Goal: Use online tool/utility: Utilize a website feature to perform a specific function

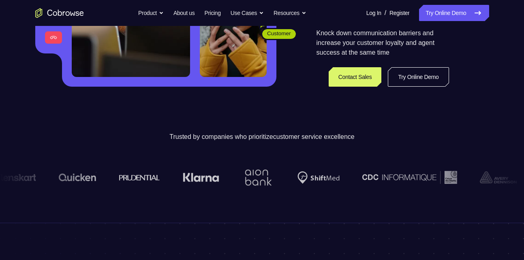
scroll to position [203, 0]
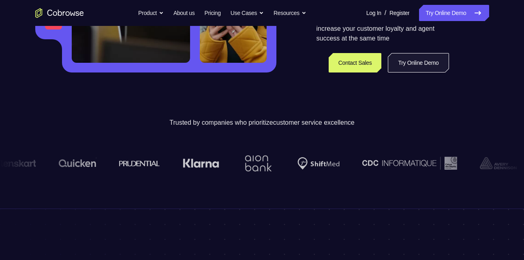
click at [427, 61] on link "Try Online Demo" at bounding box center [418, 62] width 61 height 19
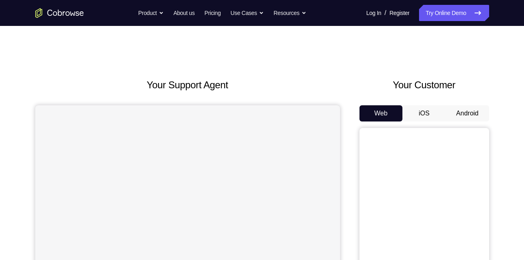
click at [451, 118] on button "Android" at bounding box center [467, 113] width 43 height 16
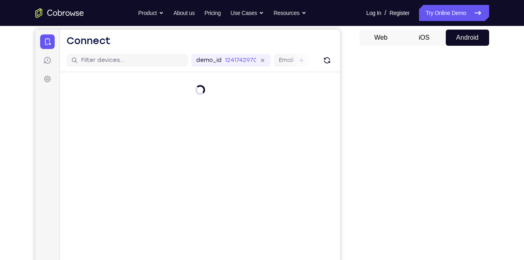
scroll to position [76, 0]
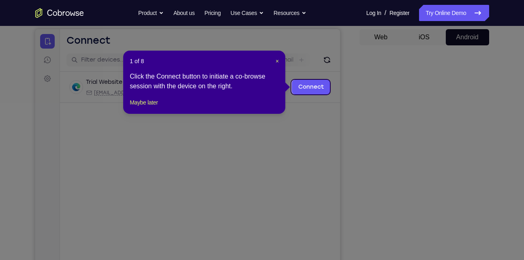
click at [352, 64] on icon at bounding box center [265, 130] width 530 height 260
click at [278, 60] on span "×" at bounding box center [277, 61] width 3 height 6
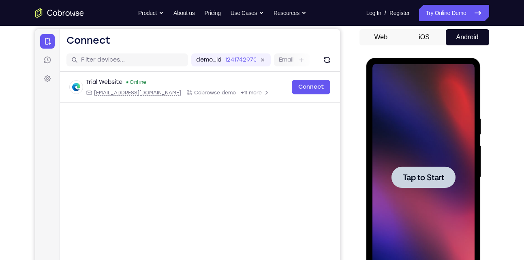
scroll to position [0, 0]
click at [408, 167] on div at bounding box center [424, 177] width 64 height 21
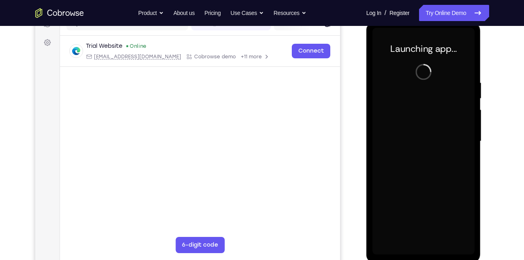
scroll to position [113, 0]
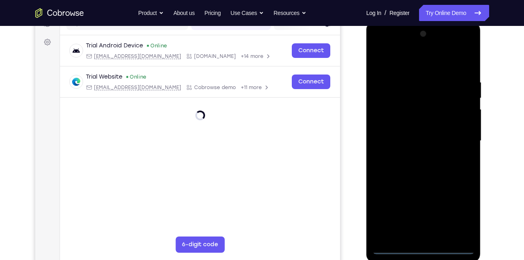
click at [419, 251] on div at bounding box center [424, 141] width 102 height 227
click at [458, 218] on div at bounding box center [424, 141] width 102 height 227
click at [423, 60] on div at bounding box center [424, 141] width 102 height 227
click at [459, 138] on div at bounding box center [424, 141] width 102 height 227
click at [413, 155] on div at bounding box center [424, 141] width 102 height 227
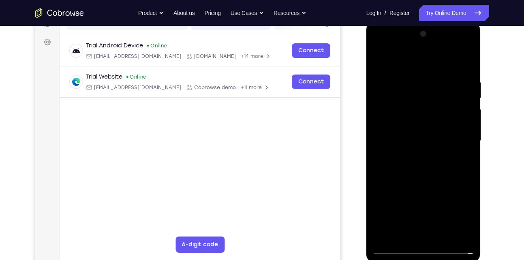
click at [414, 136] on div at bounding box center [424, 141] width 102 height 227
click at [423, 122] on div at bounding box center [424, 141] width 102 height 227
click at [422, 137] on div at bounding box center [424, 141] width 102 height 227
click at [421, 180] on div at bounding box center [424, 141] width 102 height 227
click at [426, 180] on div at bounding box center [424, 141] width 102 height 227
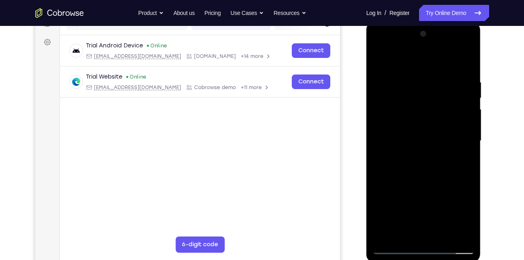
click at [473, 58] on div at bounding box center [424, 141] width 102 height 227
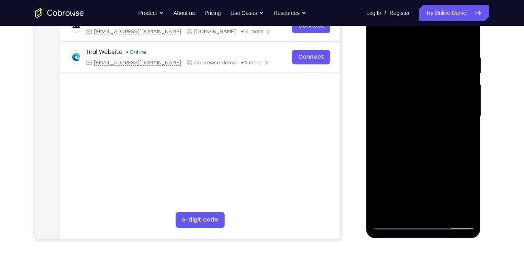
scroll to position [138, 0]
click at [385, 212] on div at bounding box center [424, 115] width 102 height 227
click at [415, 62] on div at bounding box center [424, 115] width 102 height 227
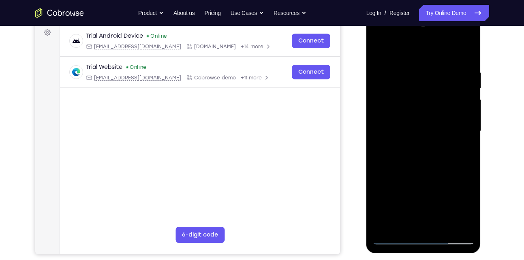
scroll to position [120, 0]
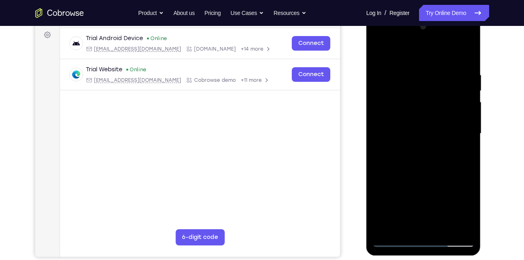
click at [462, 54] on div at bounding box center [424, 133] width 102 height 227
click at [442, 73] on div at bounding box center [424, 133] width 102 height 227
click at [469, 54] on div at bounding box center [424, 133] width 102 height 227
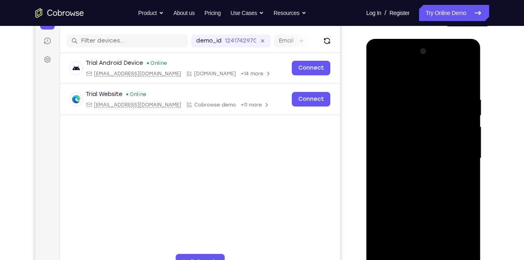
scroll to position [92, 0]
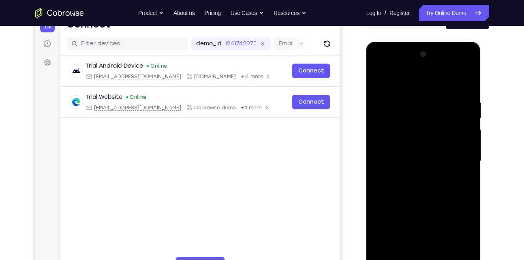
click at [443, 95] on div at bounding box center [424, 161] width 102 height 227
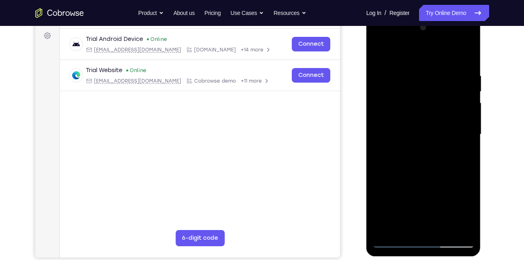
scroll to position [120, 0]
click at [465, 54] on div at bounding box center [424, 134] width 102 height 227
drag, startPoint x: 462, startPoint y: 69, endPoint x: 401, endPoint y: 67, distance: 60.5
click at [401, 67] on div at bounding box center [424, 134] width 102 height 227
drag, startPoint x: 461, startPoint y: 68, endPoint x: 395, endPoint y: 64, distance: 65.4
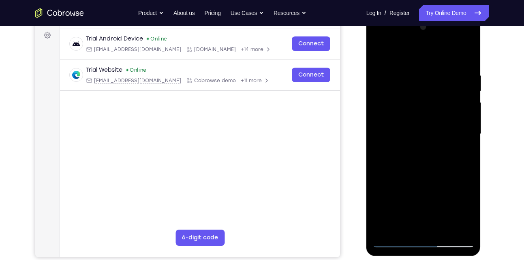
click at [395, 64] on div at bounding box center [424, 134] width 102 height 227
drag, startPoint x: 418, startPoint y: 73, endPoint x: 502, endPoint y: 71, distance: 83.9
click at [482, 71] on html "Online web based iOS Simulators and Android Emulators. Run iPhone, iPad, Mobile…" at bounding box center [425, 136] width 116 height 243
click at [442, 231] on div at bounding box center [424, 134] width 102 height 227
click at [432, 176] on div at bounding box center [424, 134] width 102 height 227
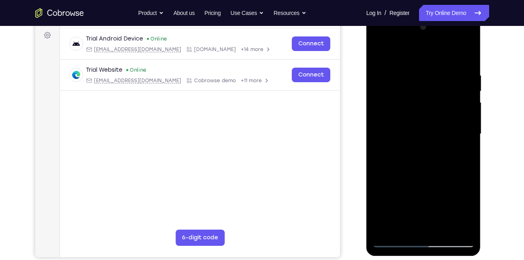
click at [438, 123] on div at bounding box center [424, 134] width 102 height 227
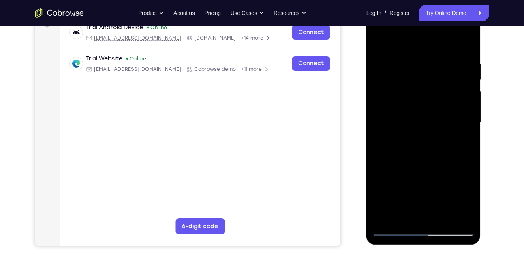
scroll to position [135, 0]
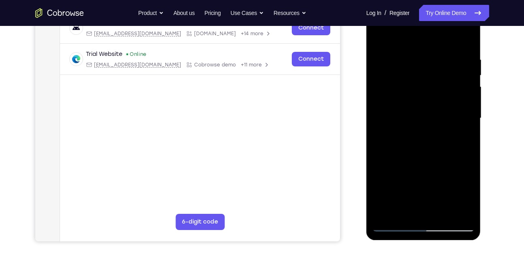
click at [408, 210] on div at bounding box center [424, 118] width 102 height 227
click at [466, 138] on div at bounding box center [424, 118] width 102 height 227
click at [395, 225] on div at bounding box center [424, 118] width 102 height 227
click at [414, 209] on div at bounding box center [424, 118] width 102 height 227
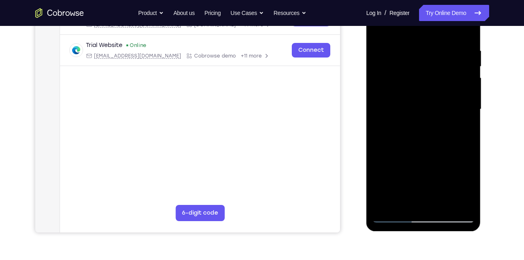
scroll to position [146, 0]
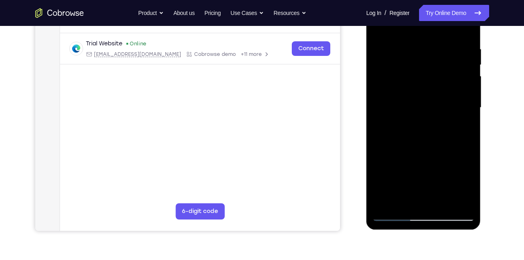
drag, startPoint x: 414, startPoint y: 70, endPoint x: 399, endPoint y: 111, distance: 43.6
click at [399, 111] on div at bounding box center [424, 107] width 102 height 227
click at [436, 40] on div at bounding box center [424, 107] width 102 height 227
click at [437, 45] on div at bounding box center [424, 107] width 102 height 227
click at [442, 44] on div at bounding box center [424, 107] width 102 height 227
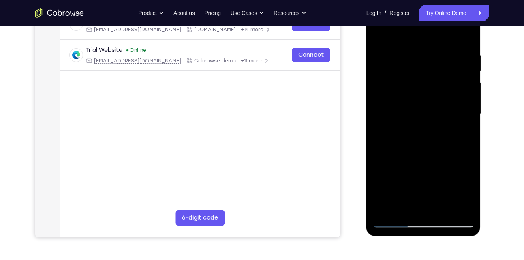
scroll to position [138, 0]
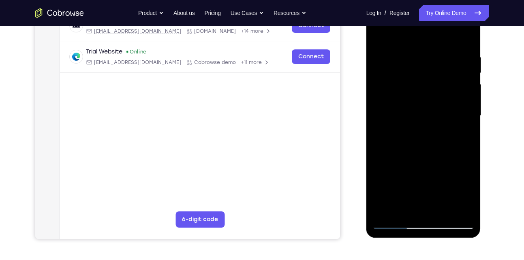
drag, startPoint x: 445, startPoint y: 51, endPoint x: 445, endPoint y: 58, distance: 6.9
click at [445, 58] on div at bounding box center [424, 115] width 102 height 227
click at [444, 82] on div at bounding box center [424, 115] width 102 height 227
click at [455, 85] on div at bounding box center [424, 115] width 102 height 227
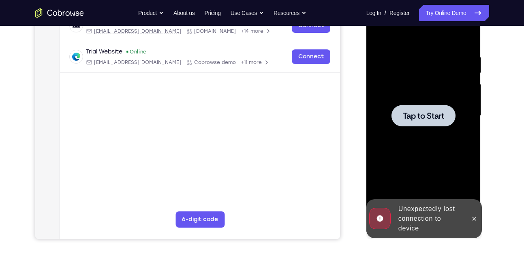
click at [437, 118] on span "Tap to Start" at bounding box center [423, 116] width 41 height 8
